Goal: Navigation & Orientation: Find specific page/section

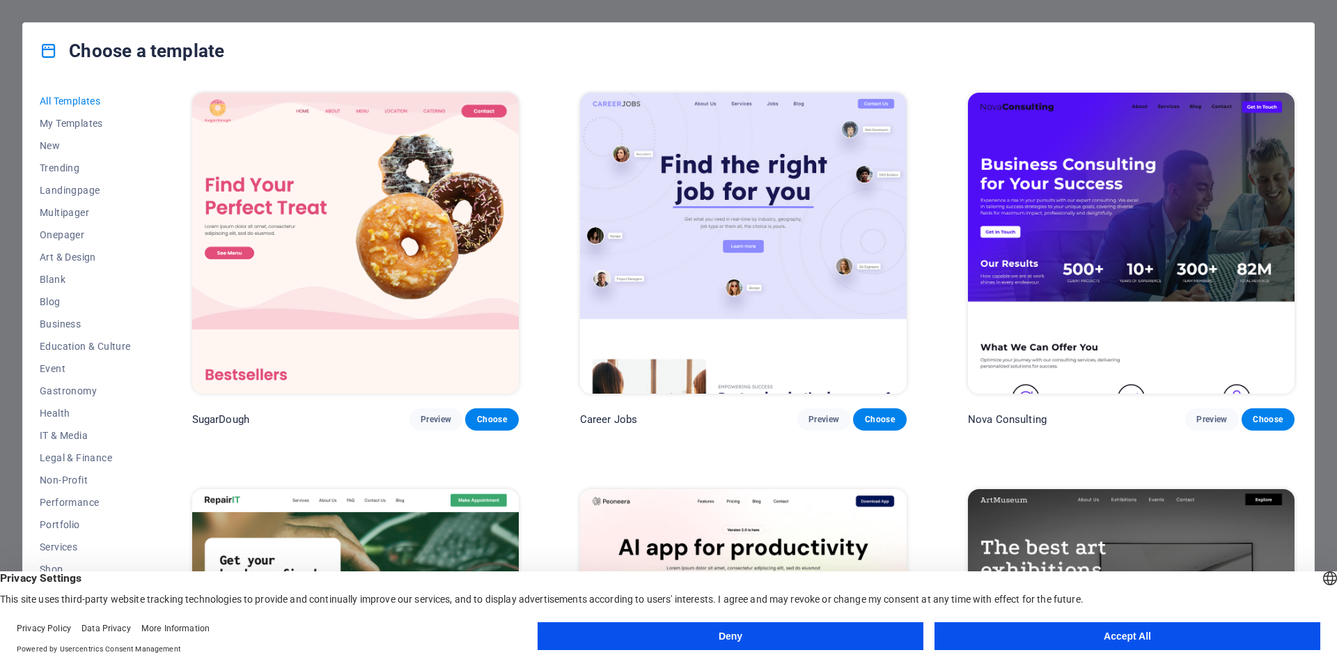
click at [1065, 633] on button "Accept All" at bounding box center [1128, 636] width 386 height 28
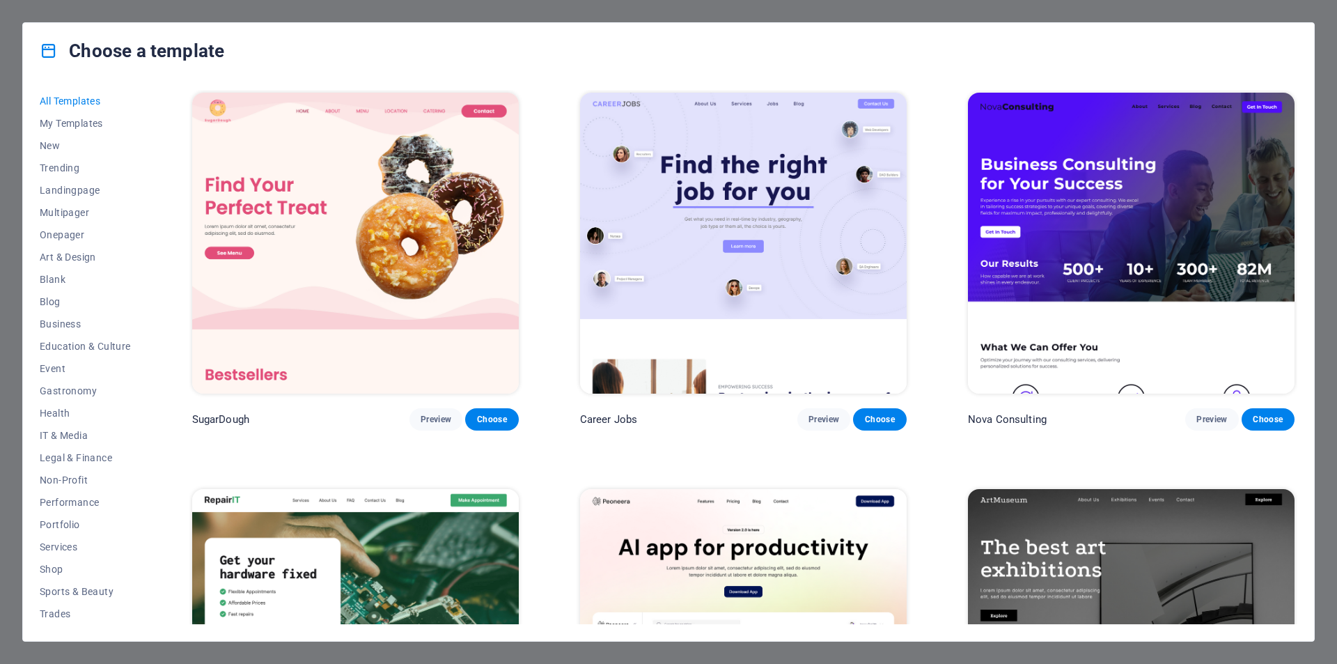
click at [1, 50] on div "Choose a template All Templates My Templates New Trending Landingpage Multipage…" at bounding box center [668, 332] width 1337 height 664
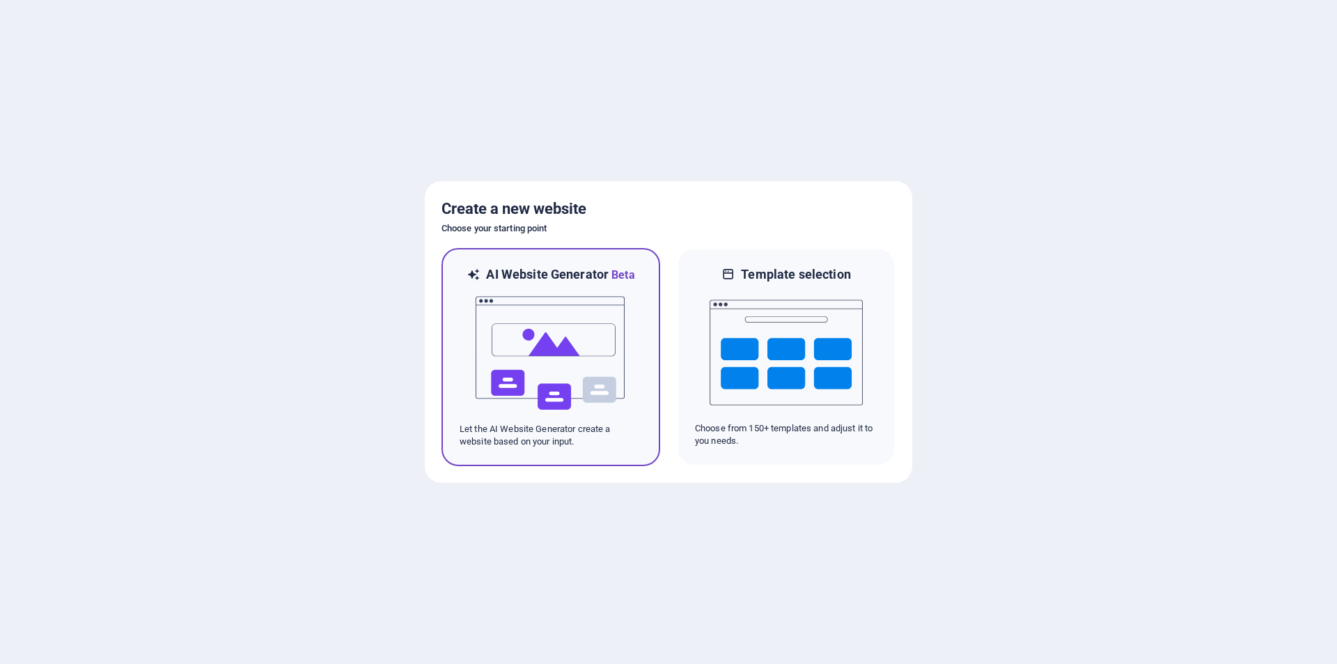
click at [582, 396] on img at bounding box center [550, 353] width 153 height 139
